Goal: Transaction & Acquisition: Register for event/course

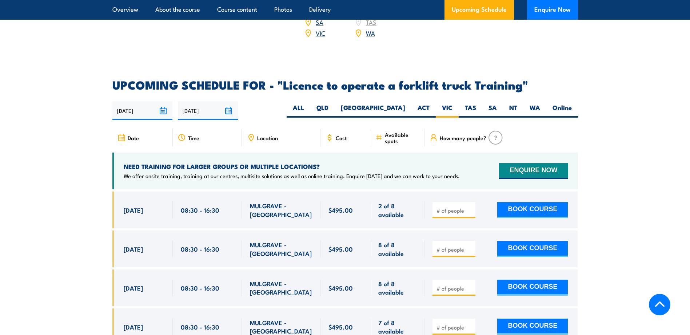
scroll to position [1217, 0]
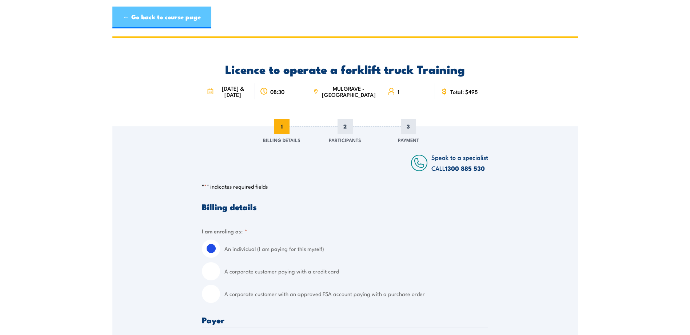
click at [169, 20] on link "← Go back to course page" at bounding box center [161, 18] width 99 height 22
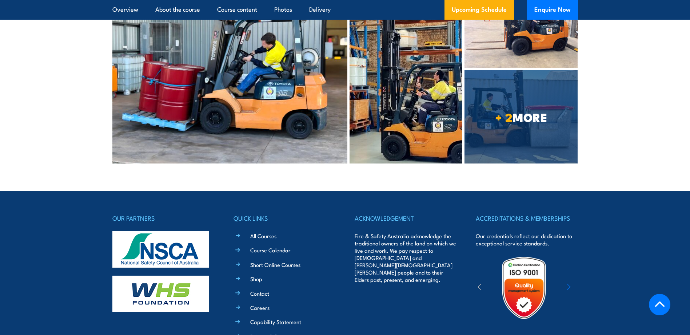
scroll to position [2841, 0]
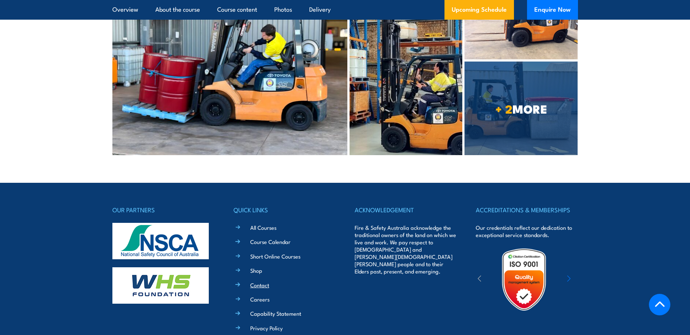
click at [255, 281] on link "Contact" at bounding box center [259, 285] width 19 height 8
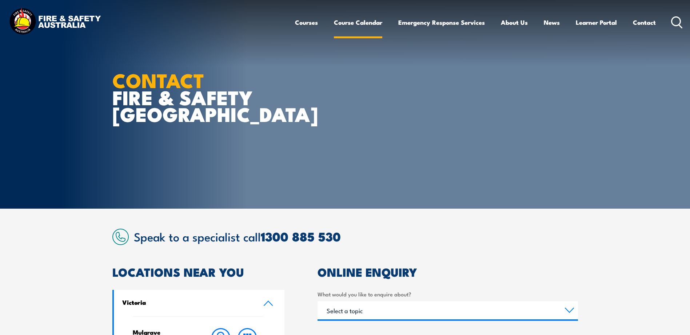
click at [358, 21] on link "Course Calendar" at bounding box center [358, 22] width 48 height 19
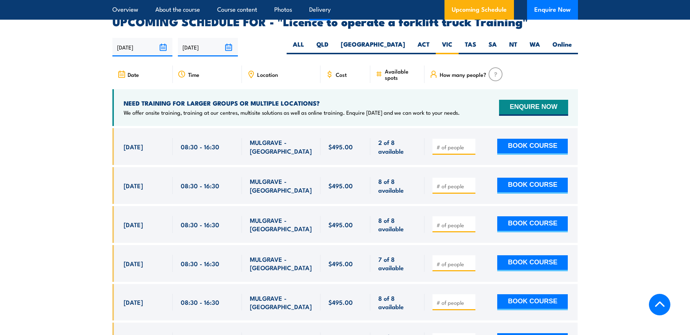
scroll to position [1217, 0]
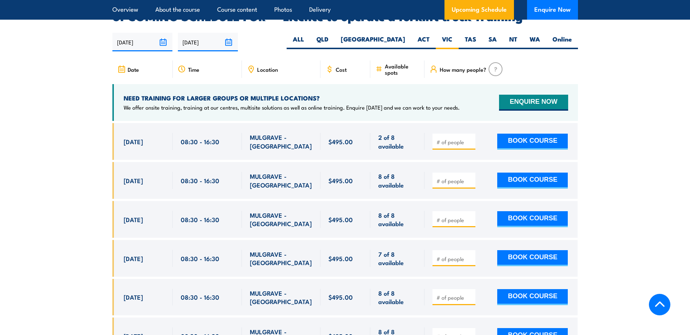
click at [454, 137] on span at bounding box center [454, 141] width 38 height 8
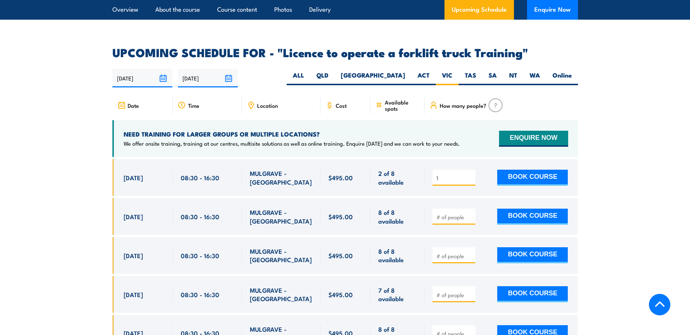
scroll to position [1181, 0]
type input "1"
click at [532, 170] on button "BOOK COURSE" at bounding box center [532, 178] width 71 height 16
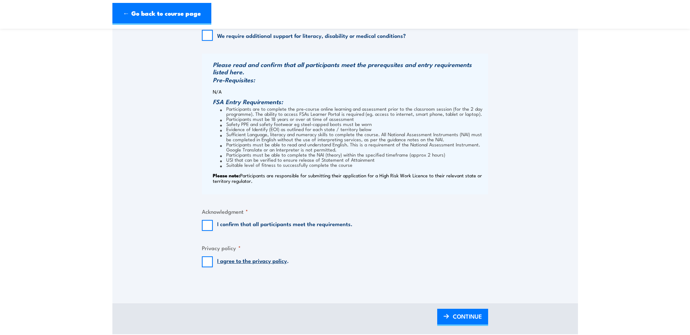
scroll to position [582, 0]
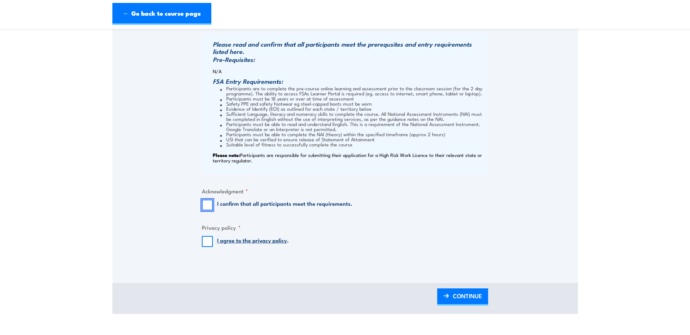
click at [210, 202] on input "I confirm that all participants meet the requirements." at bounding box center [207, 204] width 11 height 11
checkbox input "true"
drag, startPoint x: 208, startPoint y: 239, endPoint x: 233, endPoint y: 232, distance: 25.8
click at [208, 239] on input "I agree to the privacy policy ." at bounding box center [207, 241] width 11 height 11
checkbox input "true"
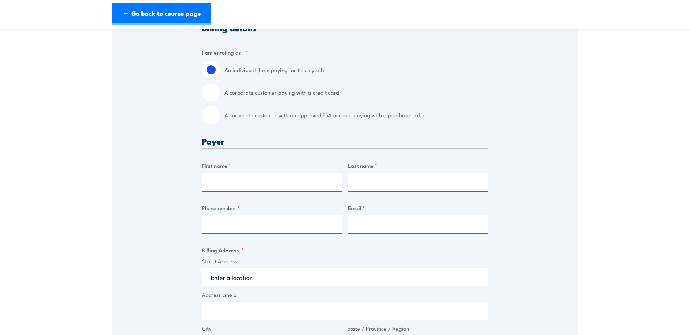
scroll to position [182, 0]
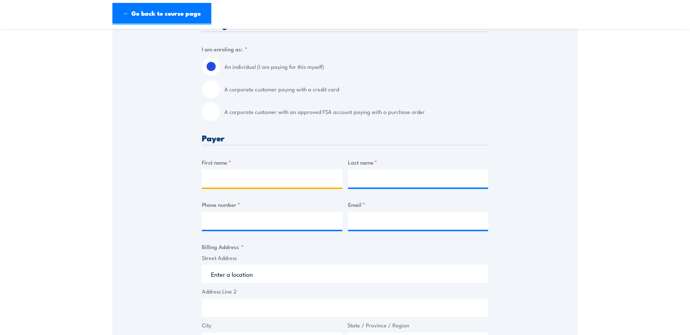
click at [301, 178] on input "First name *" at bounding box center [272, 178] width 140 height 18
type input "Marjorie"
type input "Seumanutafa"
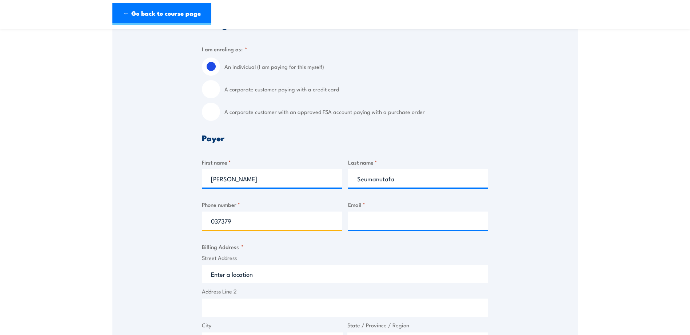
type input "0373798064"
drag, startPoint x: 405, startPoint y: 222, endPoint x: 333, endPoint y: 224, distance: 71.7
click at [333, 224] on div "Billing details I am enroling as: * An individual (I am paying for this myself)…" at bounding box center [345, 339] width 286 height 639
paste input "SH-AP-AU-Ceva.AUCL.NonPOInvoices@Cevalogistics.com"
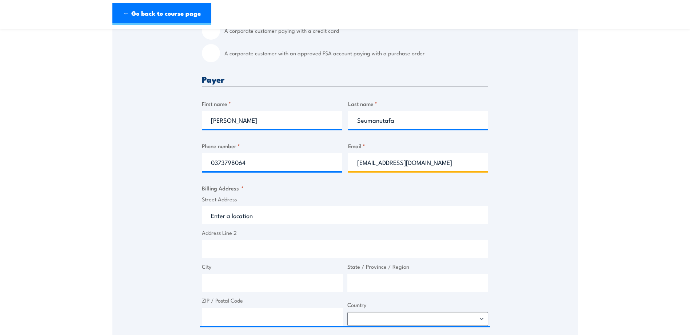
scroll to position [255, 0]
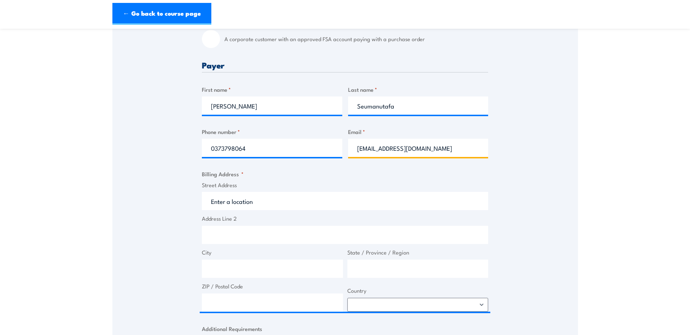
type input "SH-AP-AU-Ceva.AUCL.NonPOInvoices@Cevalogistics.com"
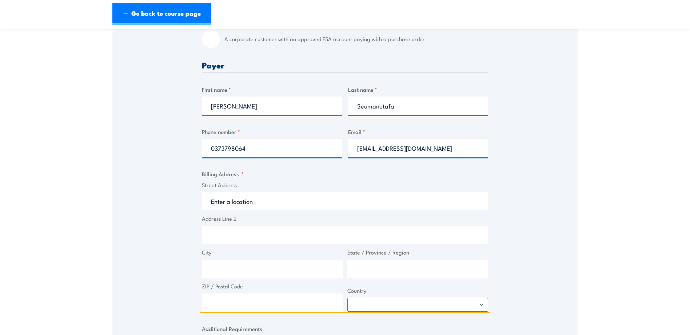
click at [281, 205] on input "Street Address" at bounding box center [345, 201] width 286 height 18
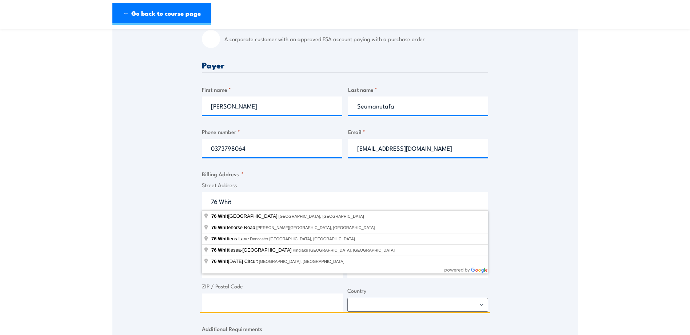
type input "76 Whitfield Boulevard, Cranbourne West VIC, Australia"
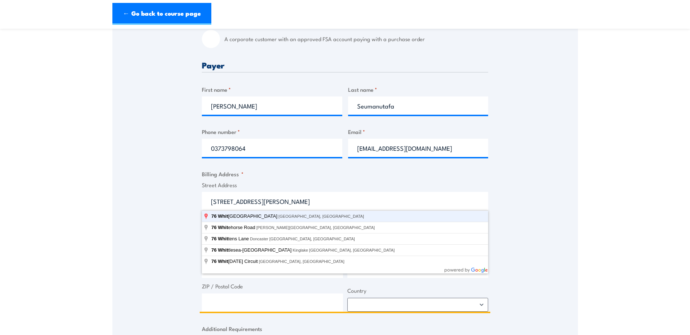
type input "76 Whitfield Bvd"
type input "Cranbourne West"
type input "Victoria"
type input "3977"
select select "Australia"
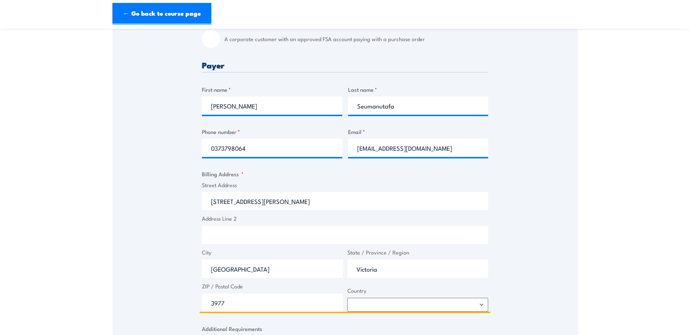
type input "76 Whitfield Bvd"
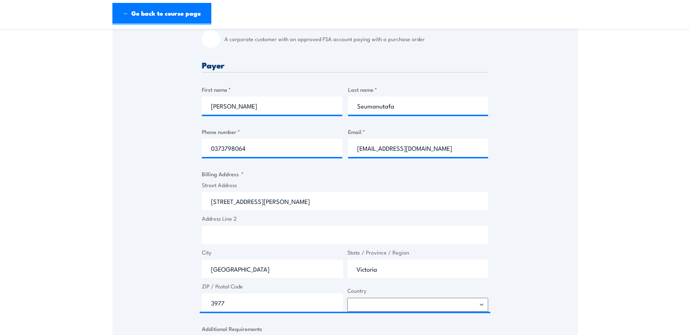
click at [510, 189] on div "Speak to a specialist CALL 1300 885 530 CALL 1300 885 530 " * " indicates requi…" at bounding box center [345, 231] width 466 height 718
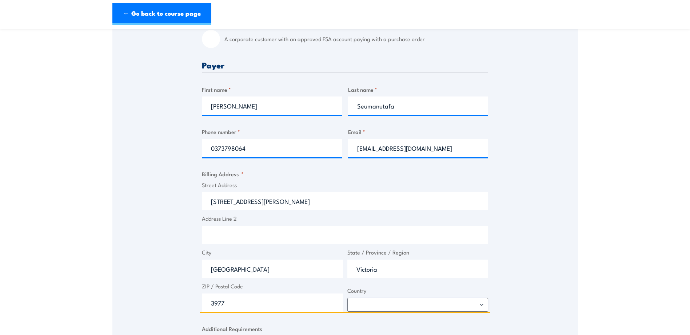
click at [272, 237] on input "Address Line 2" at bounding box center [345, 235] width 286 height 18
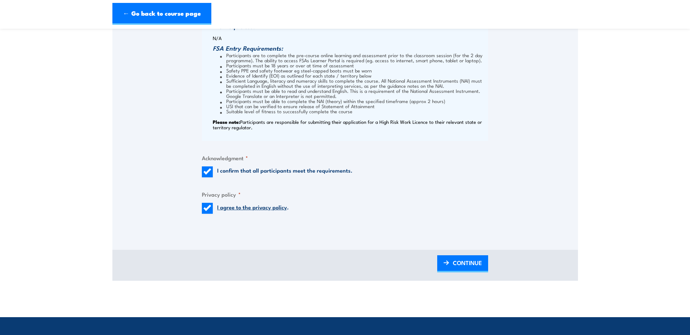
scroll to position [618, 0]
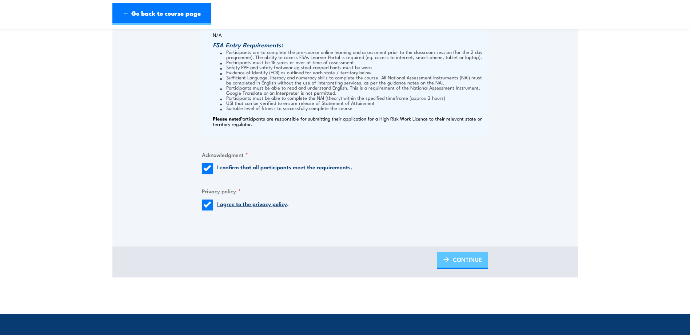
click at [469, 263] on span "CONTINUE" at bounding box center [467, 259] width 29 height 19
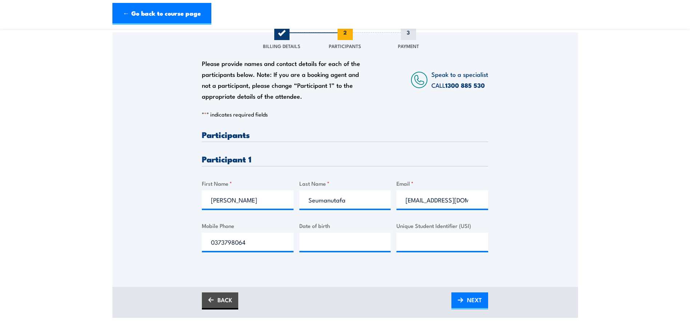
scroll to position [109, 0]
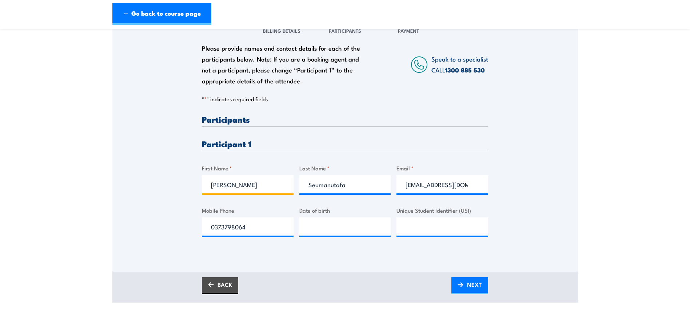
drag, startPoint x: 258, startPoint y: 187, endPoint x: 167, endPoint y: 184, distance: 90.6
click at [167, 184] on div "Please provide names and contact details for each of the participants below. No…" at bounding box center [345, 134] width 466 height 234
type input "Harry"
type input "Moorehead"
click at [536, 232] on div "Please provide names and contact details for each of the participants below. No…" at bounding box center [345, 134] width 466 height 234
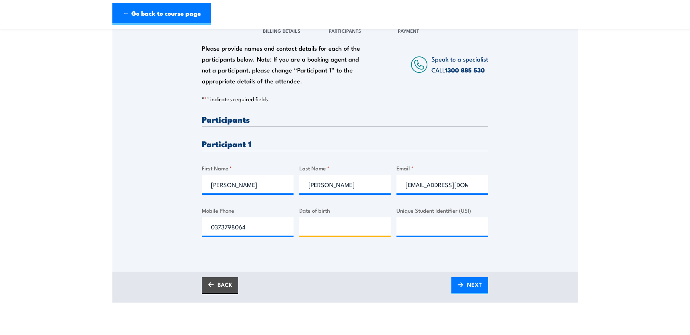
type input "__/__/____"
click at [380, 226] on input "__/__/____" at bounding box center [345, 226] width 92 height 18
click at [337, 228] on input "__/__/____" at bounding box center [345, 226] width 92 height 18
type input "10/09/2003"
click at [379, 249] on div "Please provide names and contact details for each of the participants below. No…" at bounding box center [345, 183] width 286 height 136
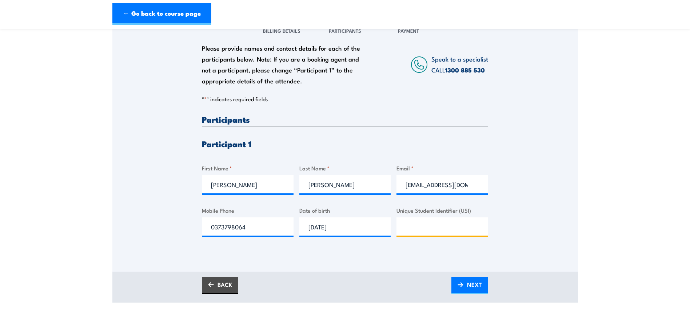
click at [420, 222] on input "Unique Student Identifier (USI)" at bounding box center [442, 226] width 92 height 18
click at [622, 68] on section "Licence to operate a forklift truck Training 08:30" at bounding box center [345, 114] width 690 height 375
